Goal: Obtain resource: Obtain resource

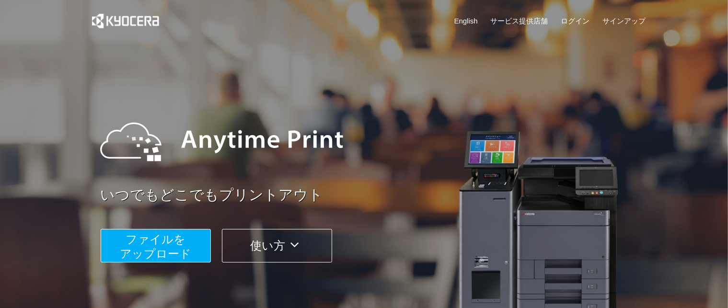
click at [188, 243] on button "ファイルを ​​アップロード" at bounding box center [156, 246] width 110 height 34
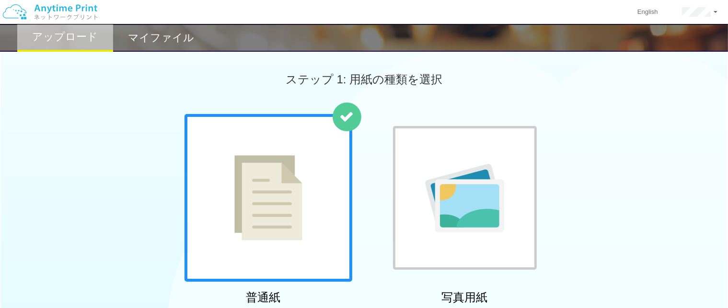
click at [155, 39] on h2 "マイファイル" at bounding box center [161, 38] width 66 height 12
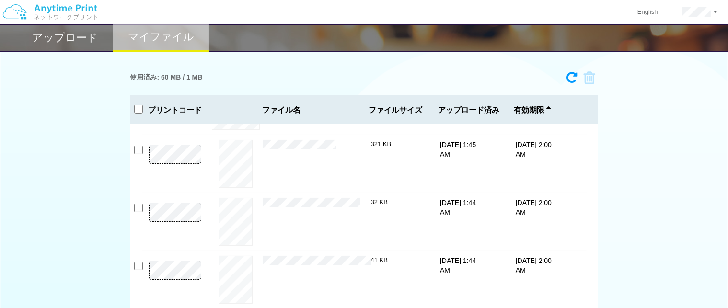
click at [80, 43] on h2 "アップロード" at bounding box center [66, 38] width 66 height 12
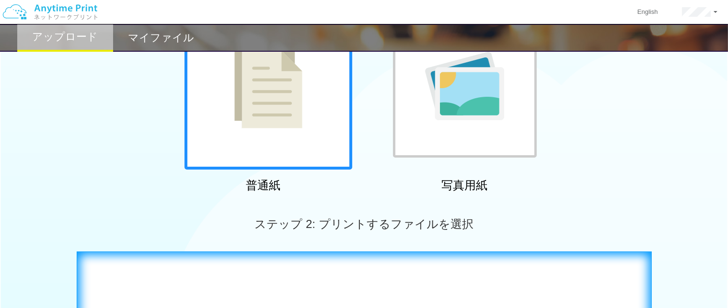
scroll to position [288, 0]
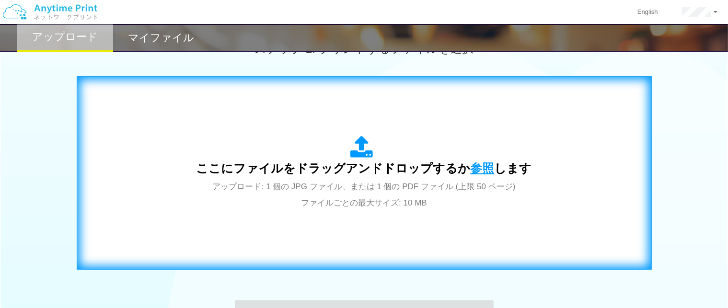
click at [472, 165] on span "参照" at bounding box center [483, 168] width 24 height 13
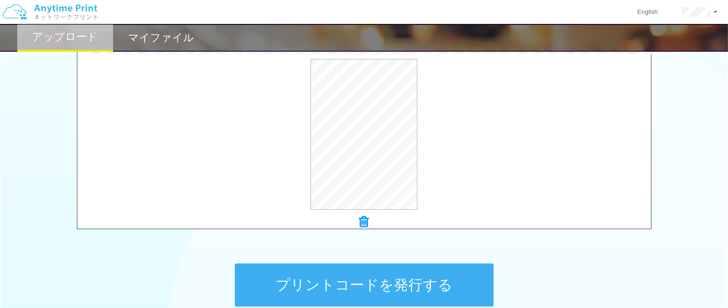
scroll to position [229, 0]
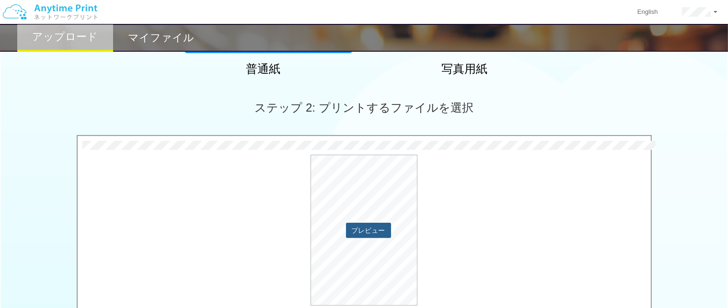
click at [362, 226] on button "プレビュー" at bounding box center [368, 230] width 45 height 15
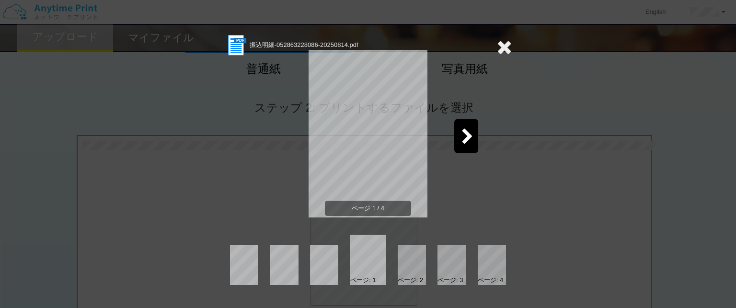
click at [508, 44] on icon at bounding box center [504, 46] width 15 height 19
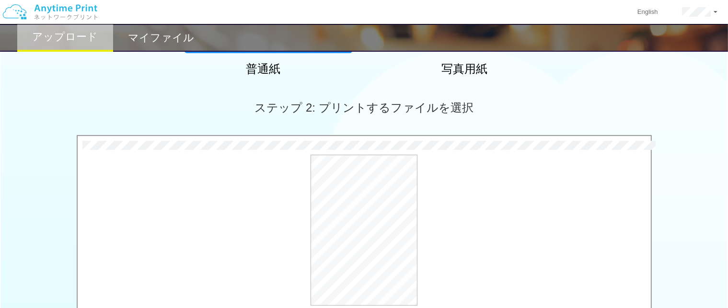
click at [170, 32] on h2 "マイファイル" at bounding box center [161, 38] width 66 height 12
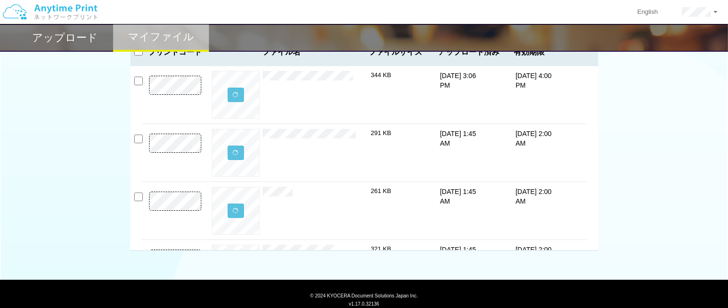
scroll to position [41, 0]
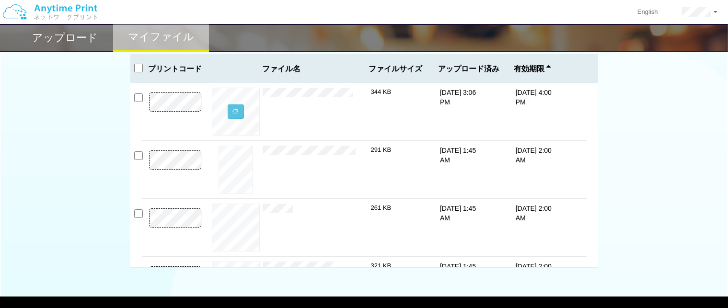
click at [69, 39] on h2 "アップロード" at bounding box center [66, 38] width 66 height 12
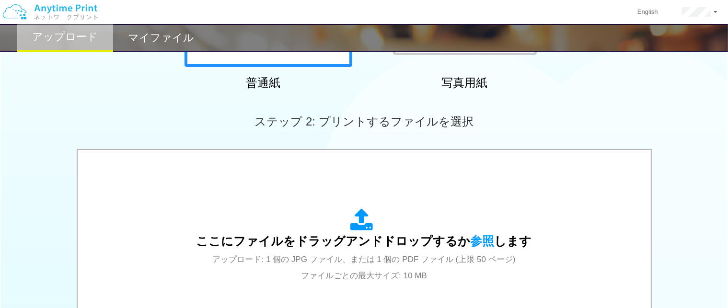
scroll to position [329, 0]
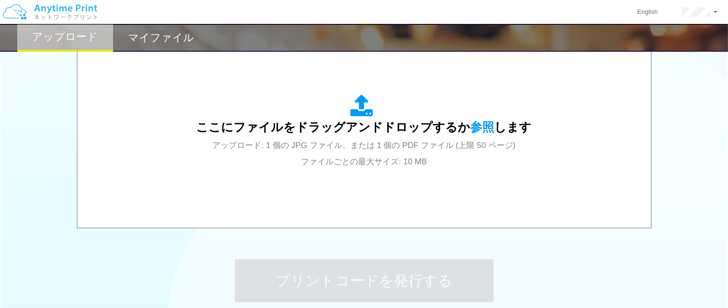
click at [160, 37] on h2 "マイファイル" at bounding box center [161, 38] width 66 height 12
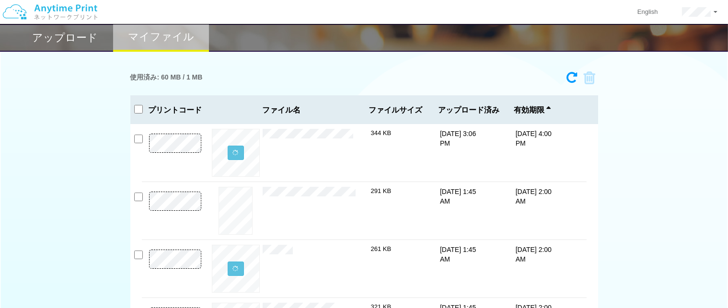
click at [73, 33] on h2 "アップロード" at bounding box center [66, 38] width 66 height 12
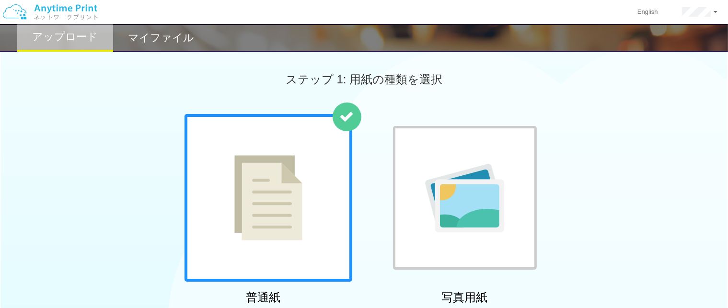
scroll to position [240, 0]
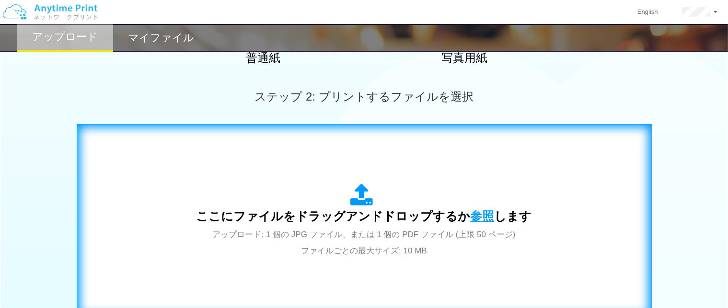
click at [476, 212] on span "参照" at bounding box center [483, 215] width 24 height 13
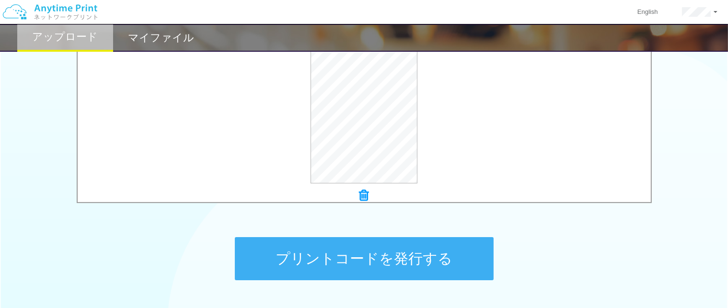
scroll to position [420, 0]
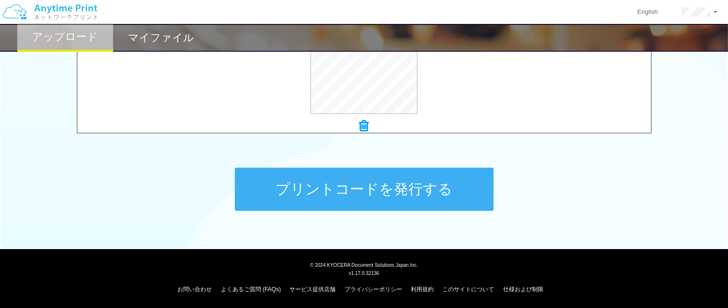
click at [395, 182] on button "プリントコードを発行する" at bounding box center [364, 189] width 259 height 43
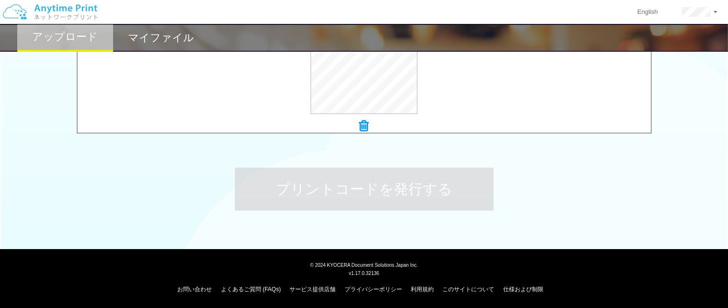
scroll to position [0, 0]
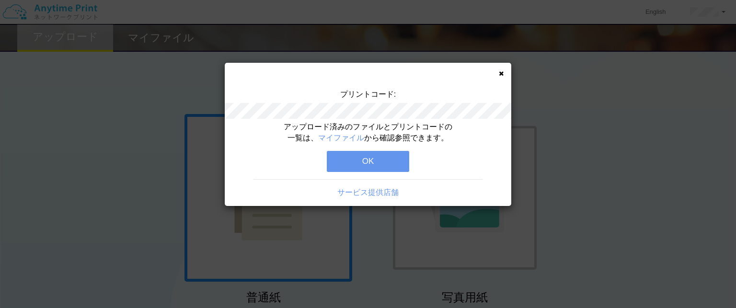
click at [366, 157] on button "OK" at bounding box center [368, 161] width 82 height 21
